Goal: Entertainment & Leisure: Browse casually

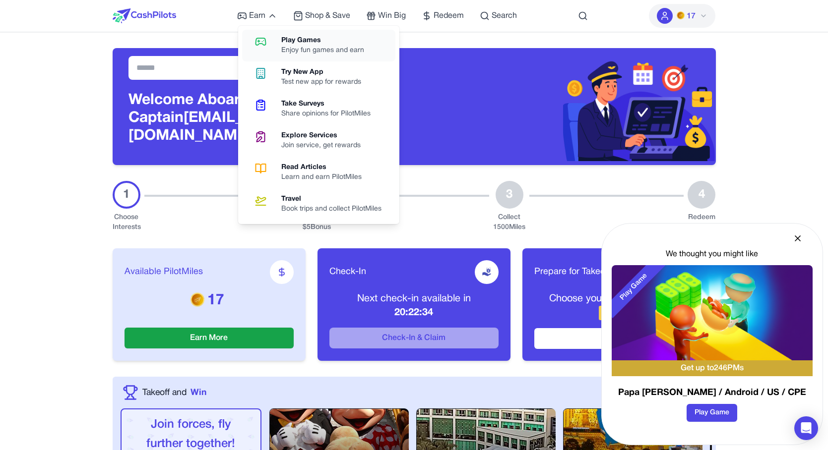
click at [251, 35] on link "Play Games Enjoy fun games and earn" at bounding box center [318, 46] width 153 height 32
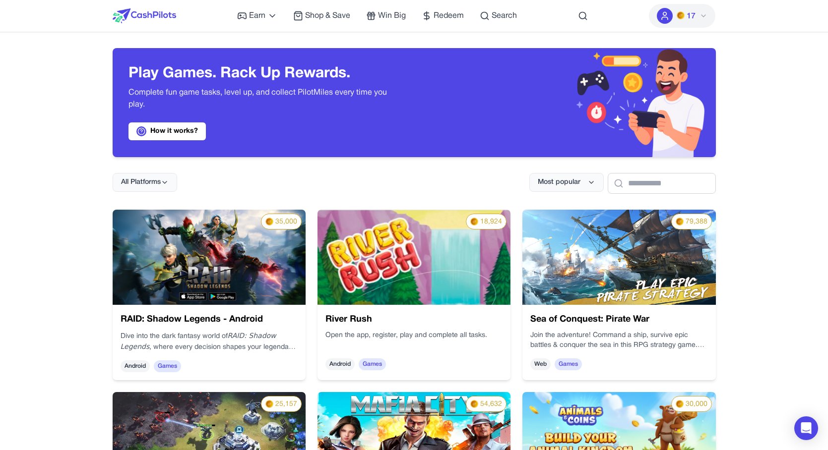
click at [137, 15] on img at bounding box center [144, 15] width 63 height 15
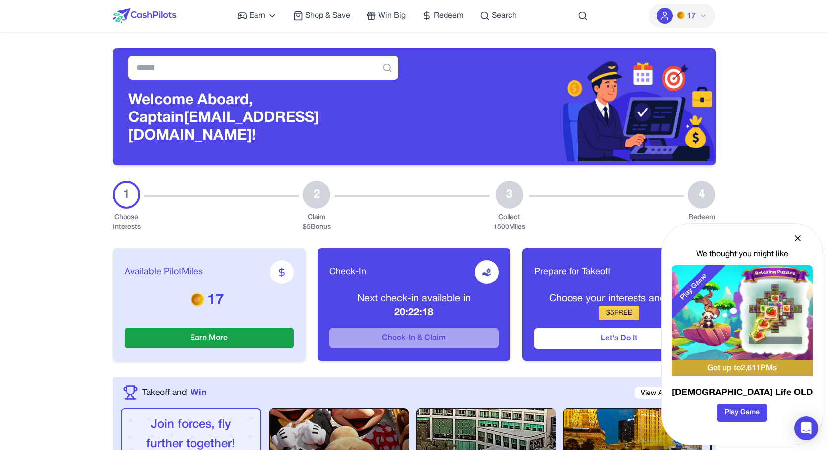
scroll to position [182, 0]
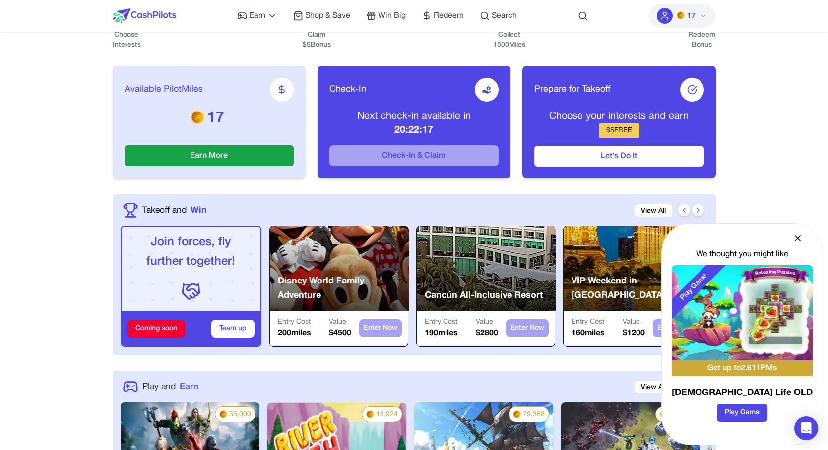
click at [165, 380] on span "Play and" at bounding box center [158, 386] width 33 height 13
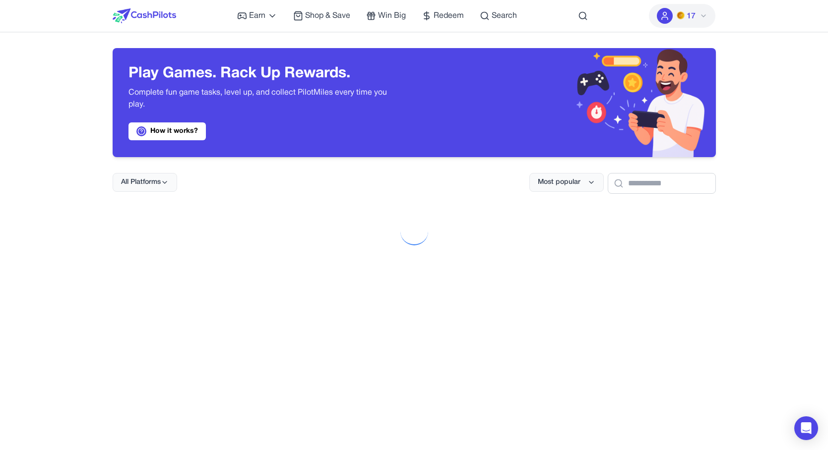
click at [137, 21] on img at bounding box center [144, 15] width 63 height 15
